Goal: Task Accomplishment & Management: Complete application form

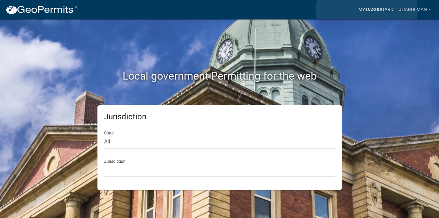
click at [367, 10] on link "My Dashboard" at bounding box center [376, 9] width 41 height 13
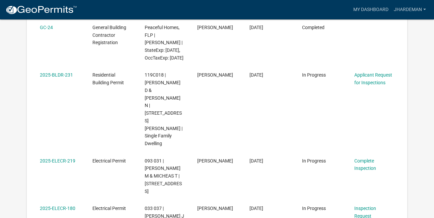
scroll to position [164, 0]
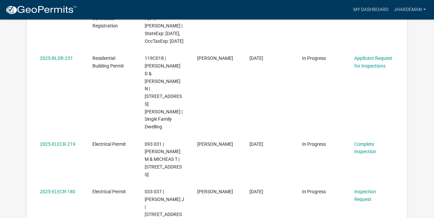
drag, startPoint x: 433, startPoint y: 60, endPoint x: 429, endPoint y: 69, distance: 9.1
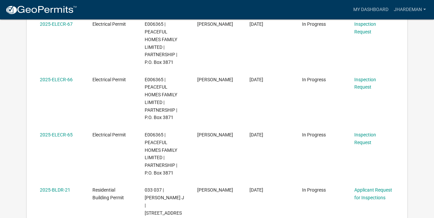
scroll to position [486, 0]
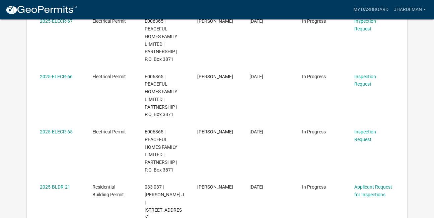
click at [360, 185] on link "Applicant Request for Inspections" at bounding box center [373, 191] width 38 height 13
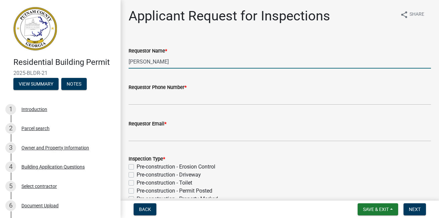
click at [214, 64] on input "[PERSON_NAME]" at bounding box center [280, 62] width 302 height 14
type input "C"
type input "[PERSON_NAME]"
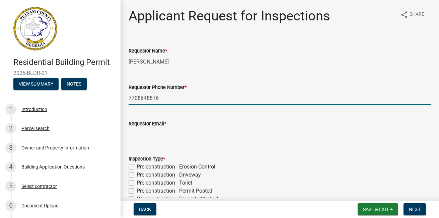
type input "7708648876"
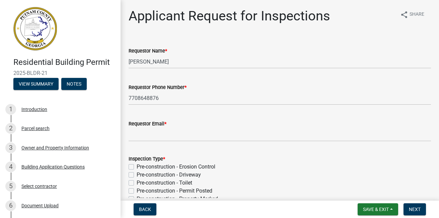
click at [310, 175] on div "Pre-construction - Driveway" at bounding box center [280, 175] width 302 height 8
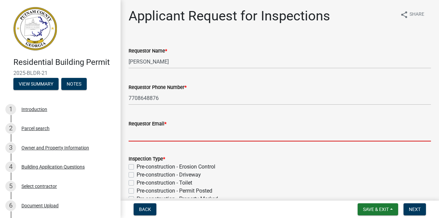
click at [249, 138] on input "Requestor Email *" at bounding box center [280, 135] width 302 height 14
type input "[EMAIL_ADDRESS][DOMAIN_NAME]"
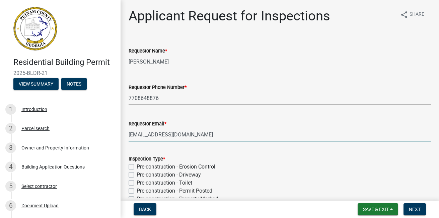
type input "[DATE]"
select select "9"
select select "2025"
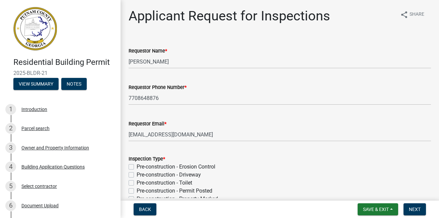
scroll to position [290, 0]
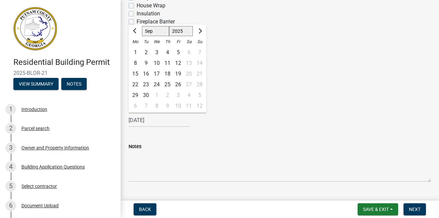
click at [347, 121] on div "[DATE] [PERSON_NAME] Apr May Jun [DATE] Aug Sep Oct Nov [DATE] 1526 1527 1528 1…" at bounding box center [280, 121] width 302 height 14
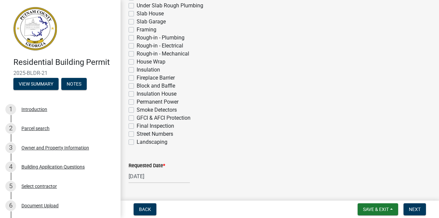
scroll to position [233, 0]
click at [137, 104] on label "Permanent Power" at bounding box center [158, 103] width 42 height 8
click at [137, 103] on input "Permanent Power" at bounding box center [139, 101] width 4 height 4
checkbox input "true"
checkbox input "false"
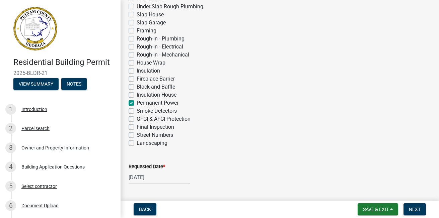
checkbox input "false"
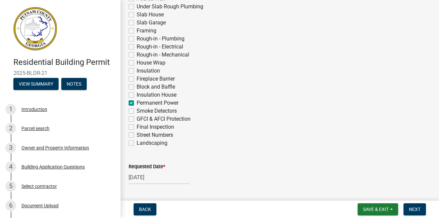
checkbox input "false"
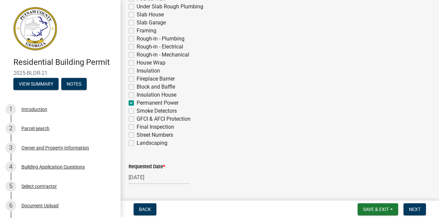
checkbox input "false"
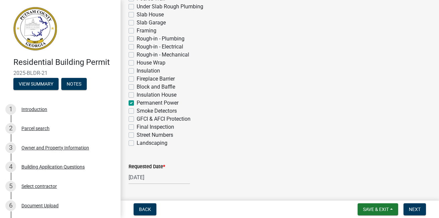
checkbox input "false"
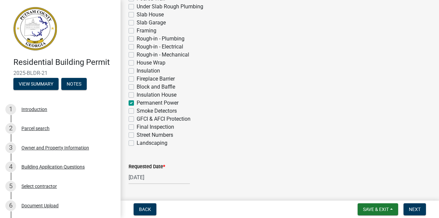
checkbox input "true"
checkbox input "false"
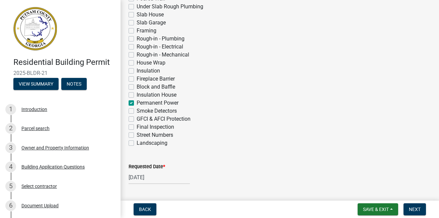
checkbox input "false"
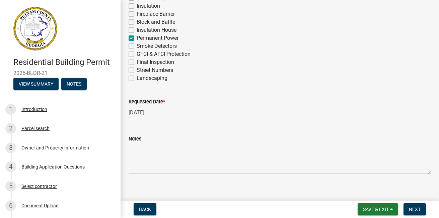
scroll to position [305, 0]
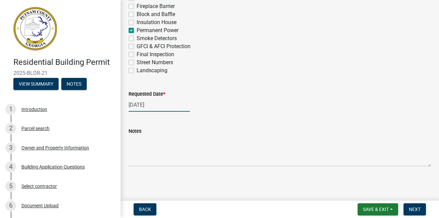
click at [155, 103] on div "[DATE]" at bounding box center [159, 105] width 61 height 14
select select "8"
select select "2025"
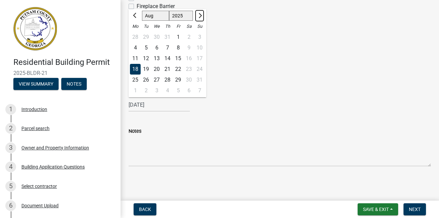
click at [200, 12] on button "Next month" at bounding box center [200, 15] width 8 height 11
select select "9"
click at [137, 67] on div "22" at bounding box center [135, 69] width 11 height 11
type input "[DATE]"
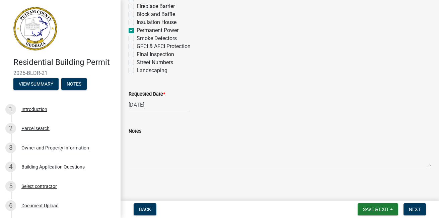
click at [258, 116] on wm-data-entity-input "Requested Date * [DATE]" at bounding box center [280, 99] width 302 height 37
click at [409, 208] on span "Next" at bounding box center [415, 209] width 12 height 5
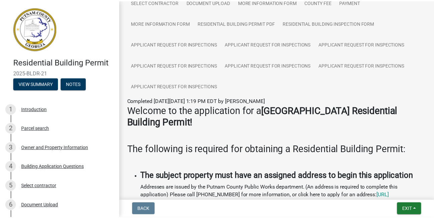
scroll to position [0, 0]
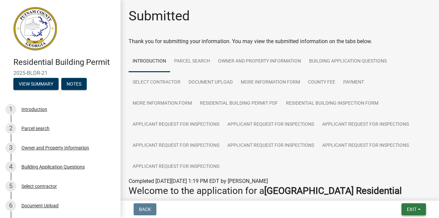
click at [404, 206] on button "Exit" at bounding box center [414, 210] width 24 height 12
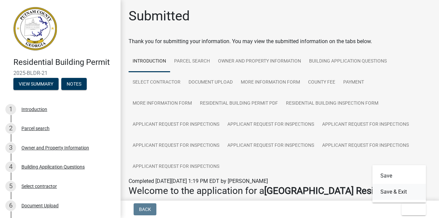
click at [403, 192] on button "Save & Exit" at bounding box center [399, 192] width 54 height 16
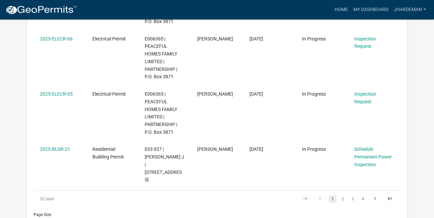
scroll to position [530, 0]
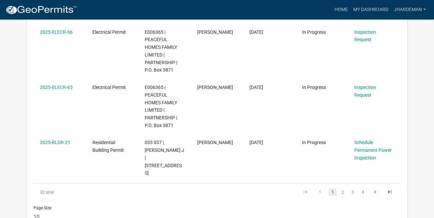
drag, startPoint x: 419, startPoint y: 89, endPoint x: 423, endPoint y: 70, distance: 19.1
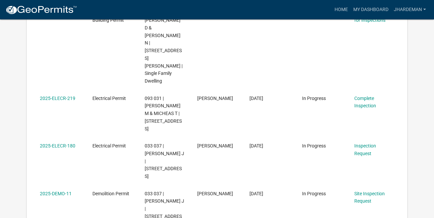
scroll to position [220, 0]
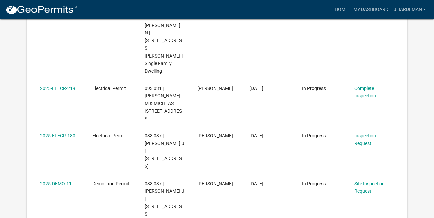
click at [373, 85] on div "Complete Inspection" at bounding box center [374, 92] width 40 height 15
click at [368, 85] on div "Complete Inspection" at bounding box center [374, 92] width 40 height 15
click at [372, 86] on link "Complete Inspection" at bounding box center [365, 92] width 22 height 13
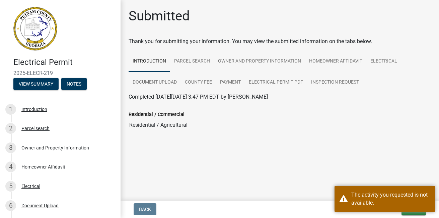
click at [396, 108] on div "Residential / Commercial Residential / Agricultural" at bounding box center [280, 116] width 302 height 31
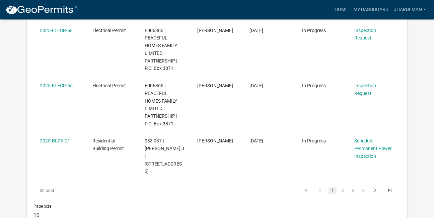
scroll to position [535, 0]
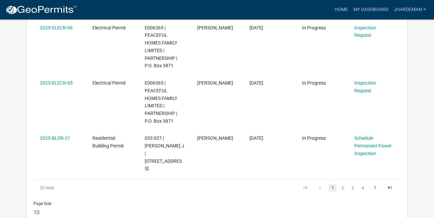
click at [345, 185] on link "2" at bounding box center [343, 188] width 8 height 7
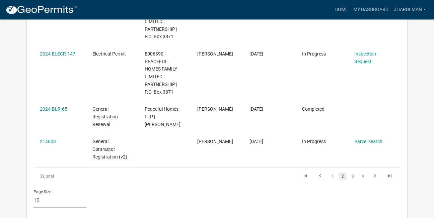
scroll to position [546, 0]
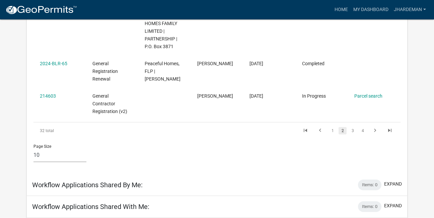
click at [353, 127] on link "3" at bounding box center [353, 130] width 8 height 7
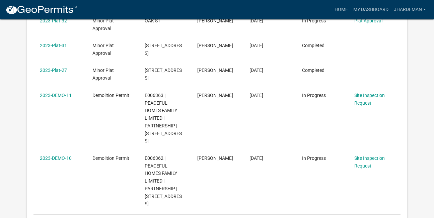
scroll to position [472, 0]
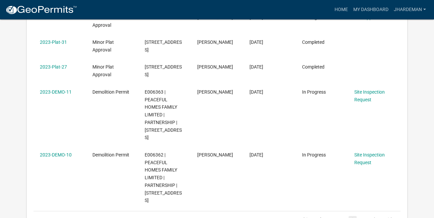
click at [343, 216] on link "2" at bounding box center [343, 219] width 8 height 7
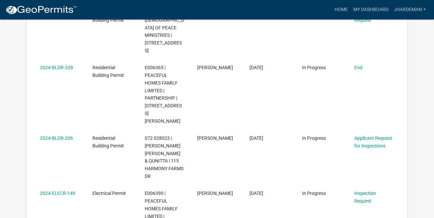
scroll to position [237, 0]
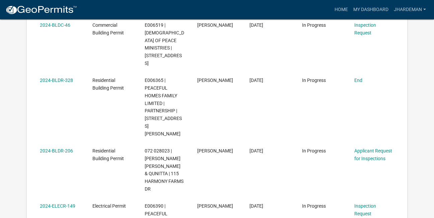
click at [360, 78] on link "End" at bounding box center [358, 80] width 8 height 5
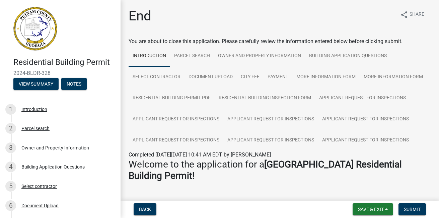
drag, startPoint x: 436, startPoint y: 20, endPoint x: 291, endPoint y: 201, distance: 231.6
click at [291, 201] on nav "Back Save & Exit Save Save & Exit Submit" at bounding box center [280, 209] width 319 height 17
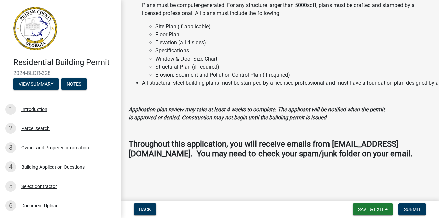
scroll to position [842, 0]
click at [37, 205] on div "Document Upload" at bounding box center [39, 206] width 37 height 5
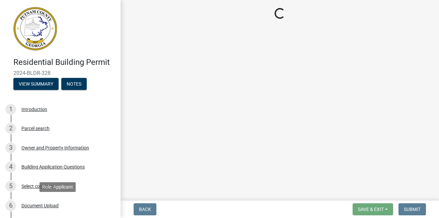
scroll to position [0, 0]
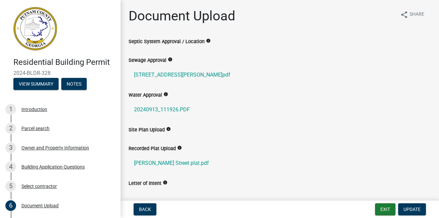
click at [166, 129] on icon "info" at bounding box center [168, 129] width 5 height 5
